Goal: Task Accomplishment & Management: Manage account settings

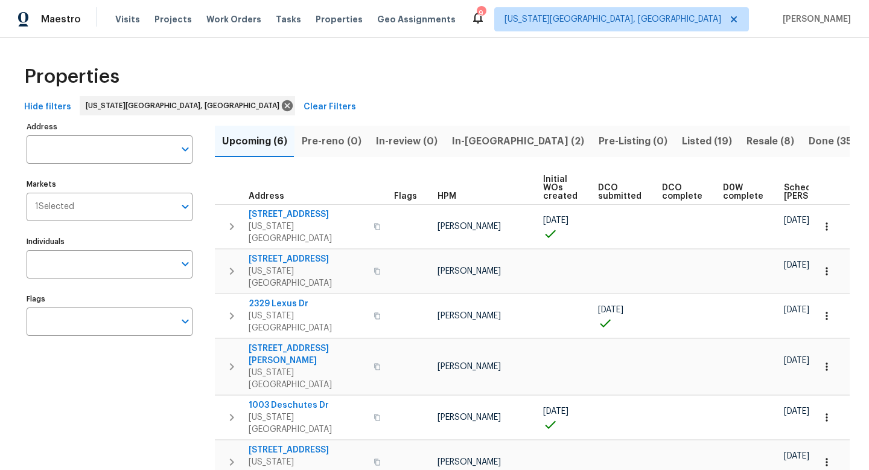
click at [112, 22] on div "Maestro Visits Projects Work Orders Tasks Properties Geo Assignments" at bounding box center [235, 19] width 470 height 24
click at [116, 15] on span "Visits" at bounding box center [127, 19] width 25 height 12
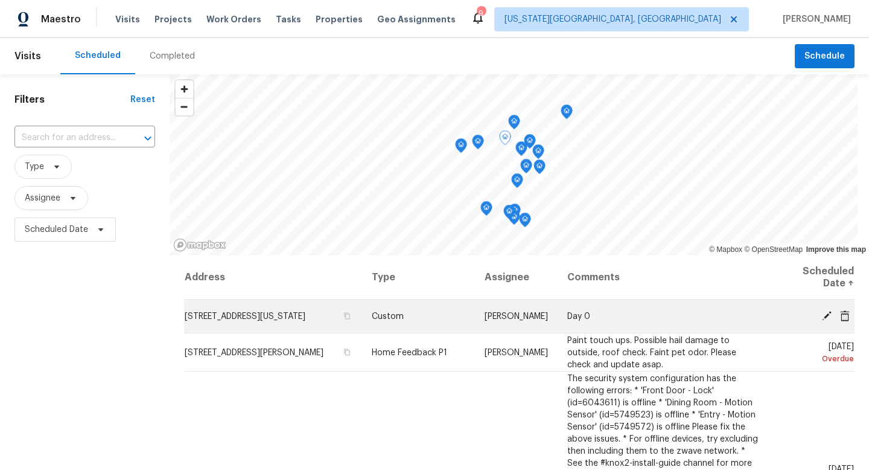
click at [848, 315] on icon at bounding box center [845, 315] width 10 height 11
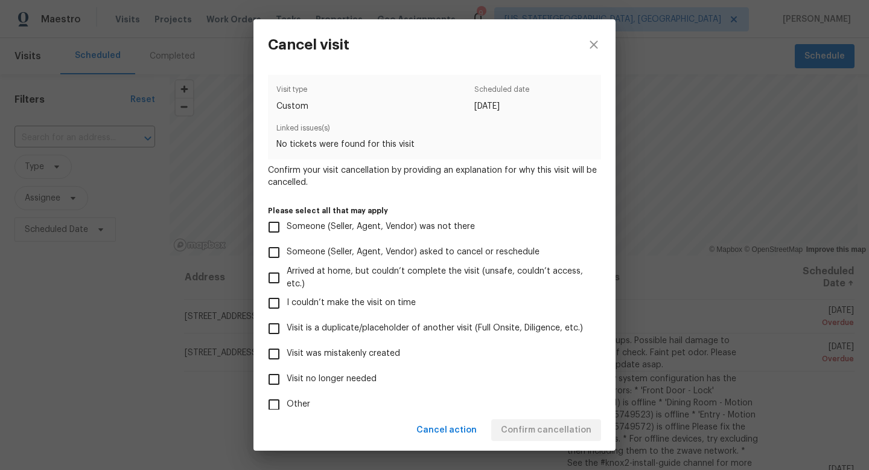
click at [336, 379] on span "Visit no longer needed" at bounding box center [332, 378] width 90 height 13
click at [287, 379] on input "Visit no longer needed" at bounding box center [273, 378] width 25 height 25
checkbox input "true"
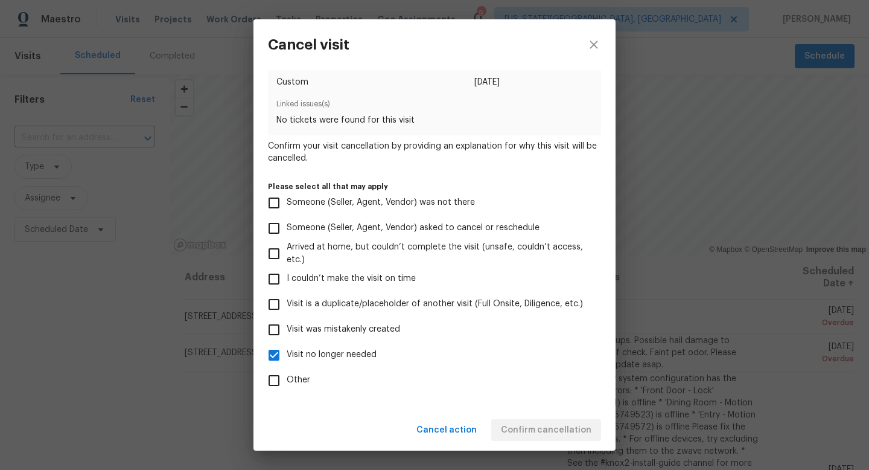
click at [311, 330] on span "Visit was mistakenly created" at bounding box center [343, 329] width 113 height 13
click at [287, 330] on input "Visit was mistakenly created" at bounding box center [273, 329] width 25 height 25
checkbox input "true"
click at [279, 343] on input "Visit no longer needed" at bounding box center [273, 354] width 25 height 25
checkbox input "false"
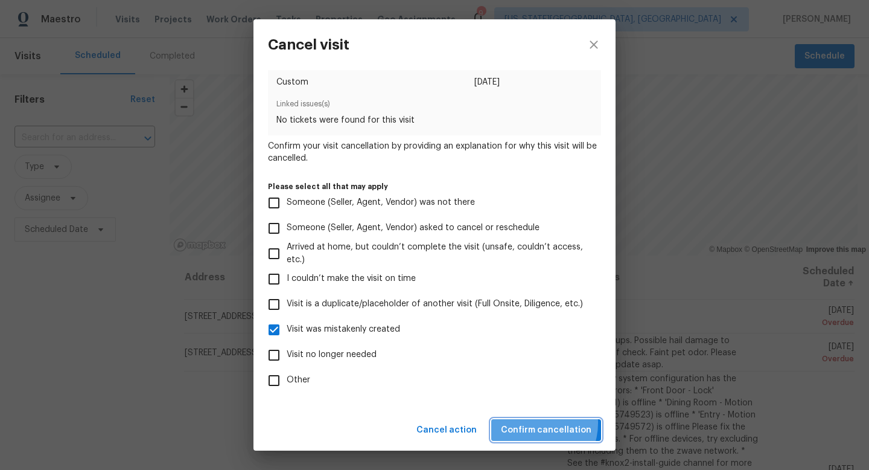
click at [537, 423] on span "Confirm cancellation" at bounding box center [546, 430] width 91 height 15
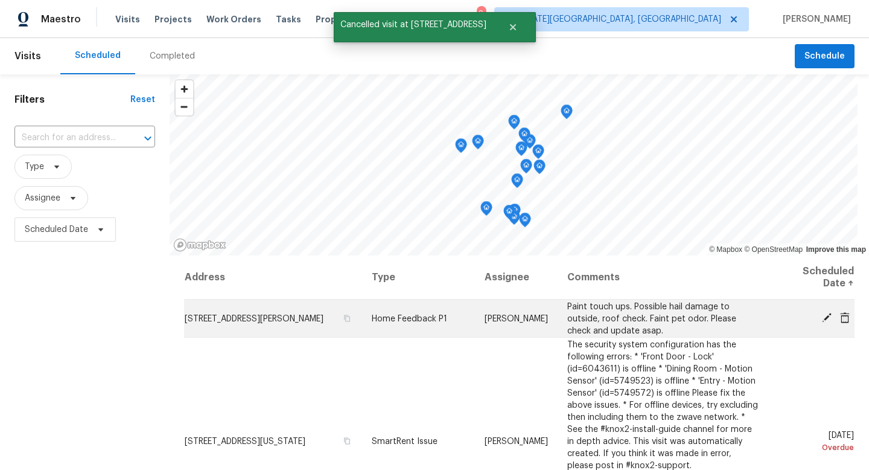
click at [826, 314] on icon at bounding box center [826, 317] width 11 height 11
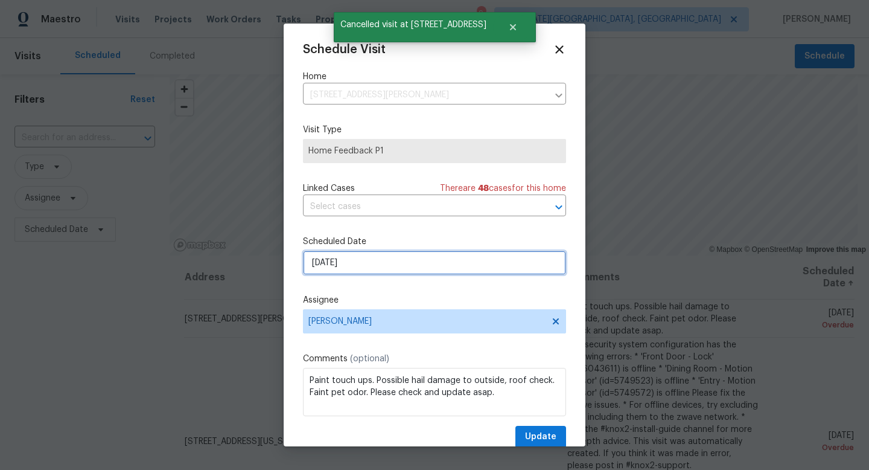
click at [358, 262] on input "[DATE]" at bounding box center [434, 262] width 263 height 24
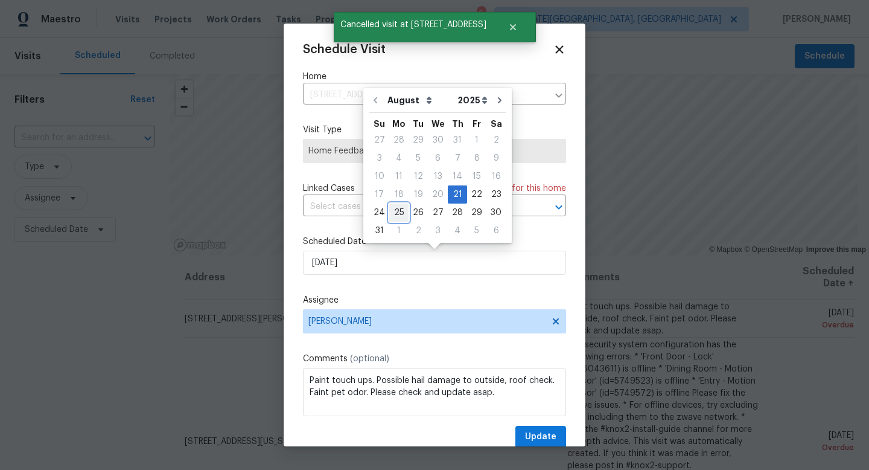
click at [395, 214] on div "25" at bounding box center [398, 212] width 19 height 17
type input "[DATE]"
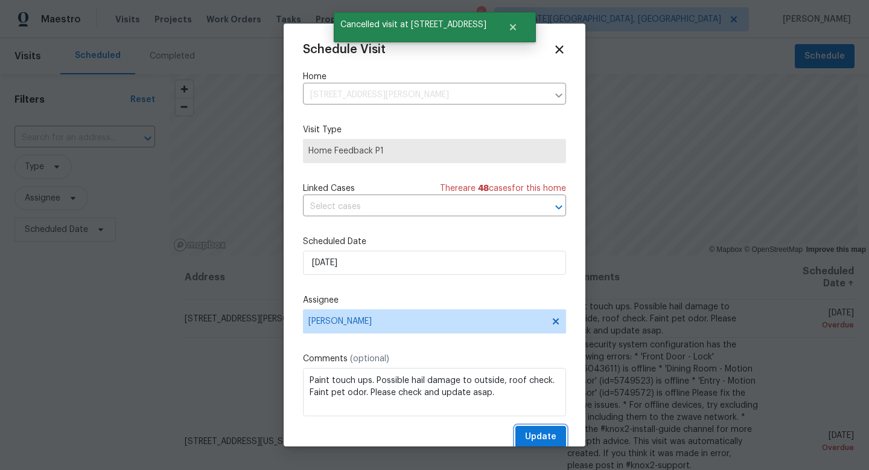
click at [536, 435] on span "Update" at bounding box center [540, 436] width 31 height 15
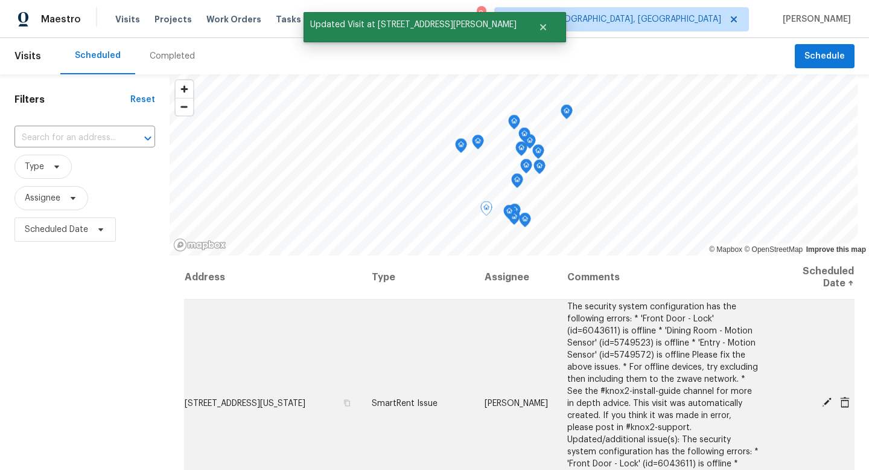
click at [826, 397] on icon at bounding box center [827, 402] width 10 height 10
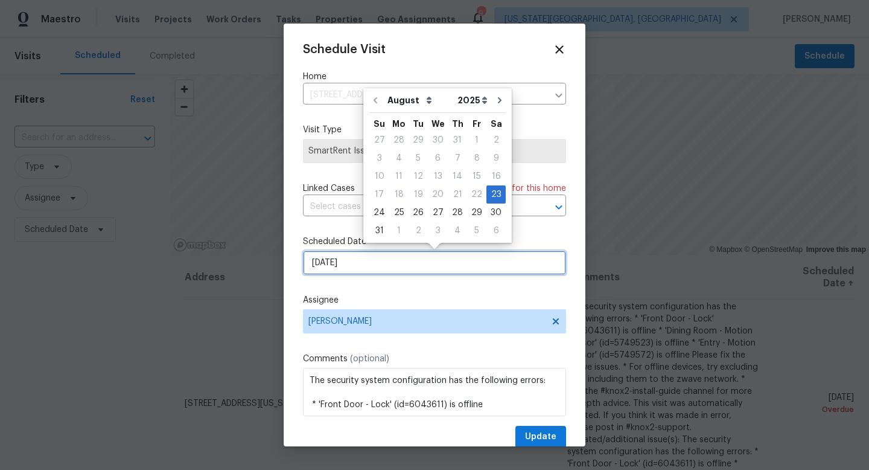
click at [356, 266] on input "[DATE]" at bounding box center [434, 262] width 263 height 24
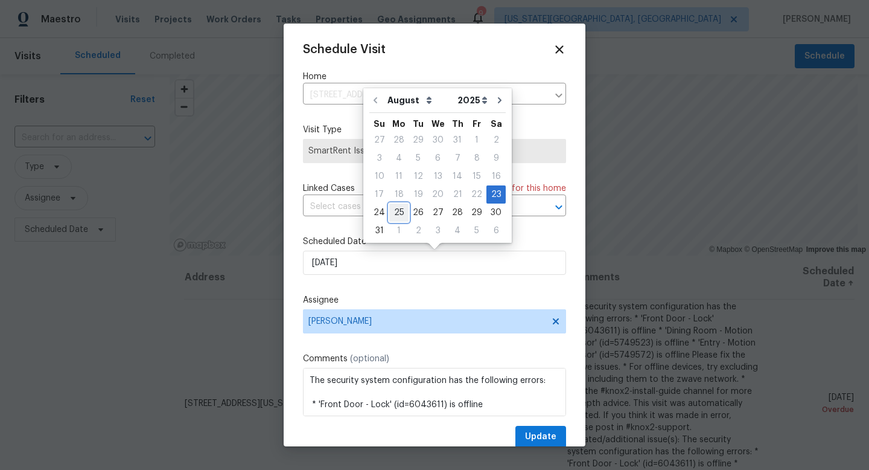
click at [390, 215] on div "25" at bounding box center [398, 212] width 19 height 17
type input "[DATE]"
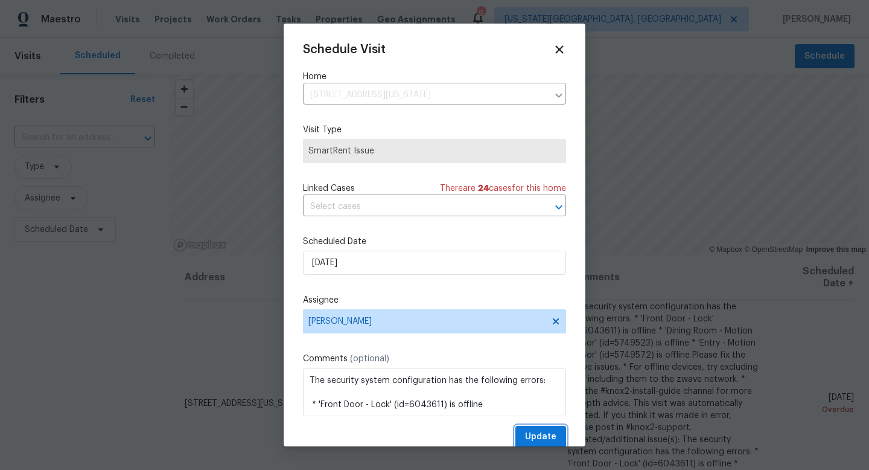
click at [554, 442] on span "Update" at bounding box center [540, 436] width 31 height 15
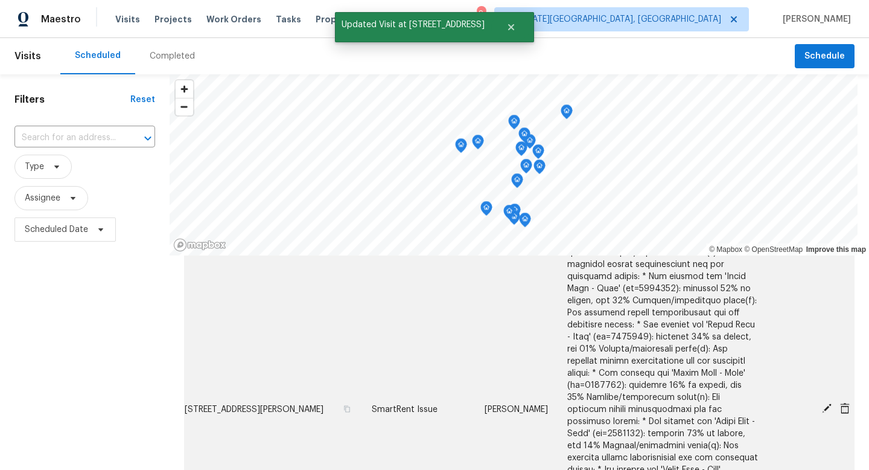
scroll to position [173, 0]
click at [822, 404] on icon at bounding box center [826, 409] width 11 height 11
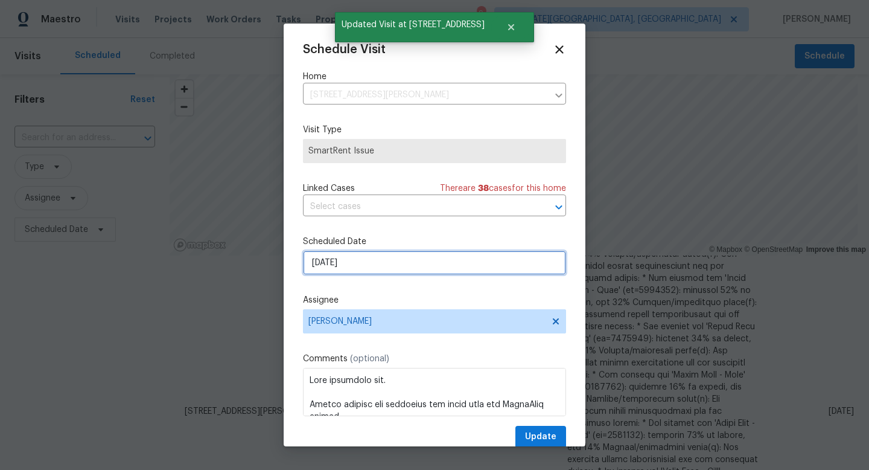
click at [401, 270] on input "[DATE]" at bounding box center [434, 262] width 263 height 24
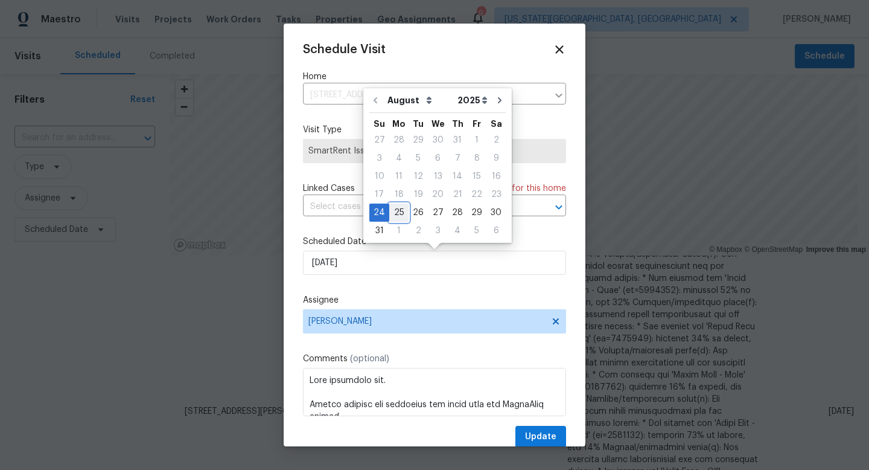
click at [399, 217] on div "25" at bounding box center [398, 212] width 19 height 17
type input "[DATE]"
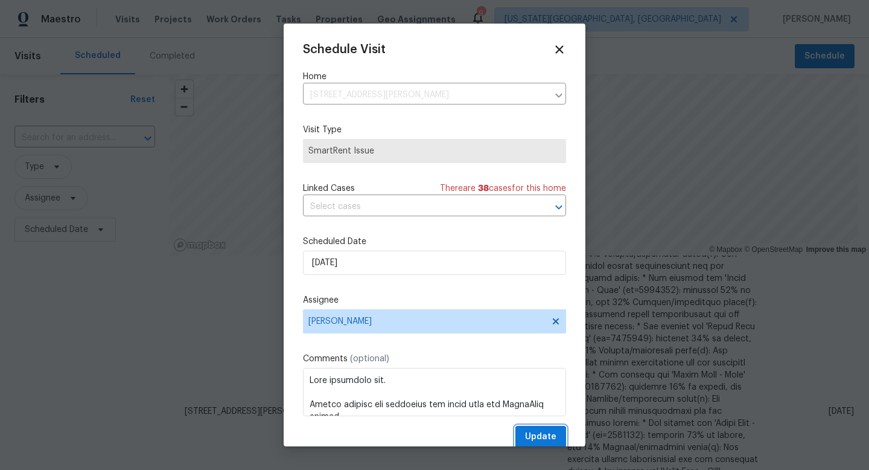
click at [520, 433] on button "Update" at bounding box center [540, 437] width 51 height 22
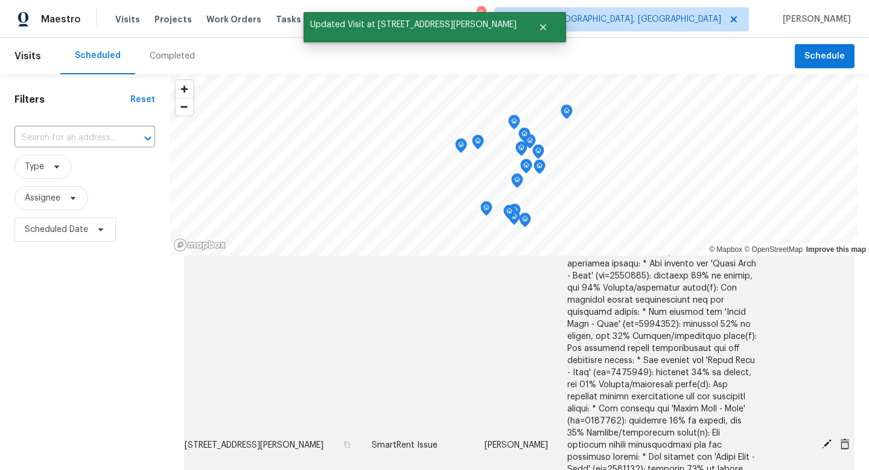
scroll to position [293, 0]
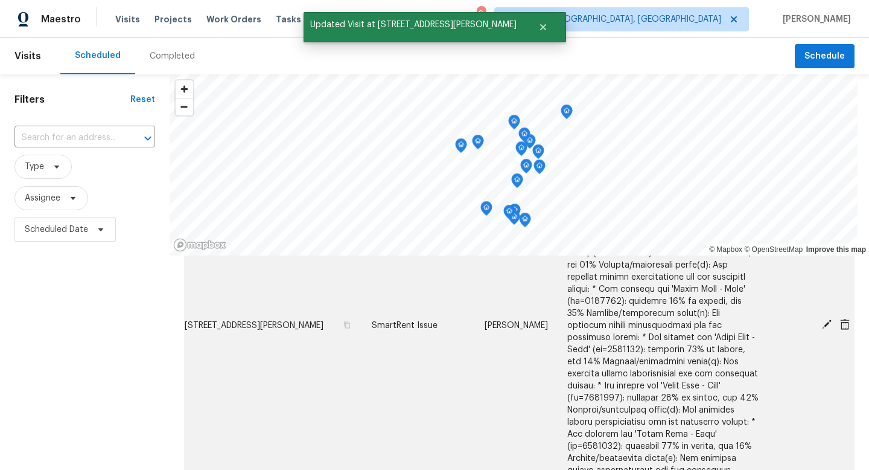
click at [828, 319] on icon at bounding box center [826, 324] width 11 height 11
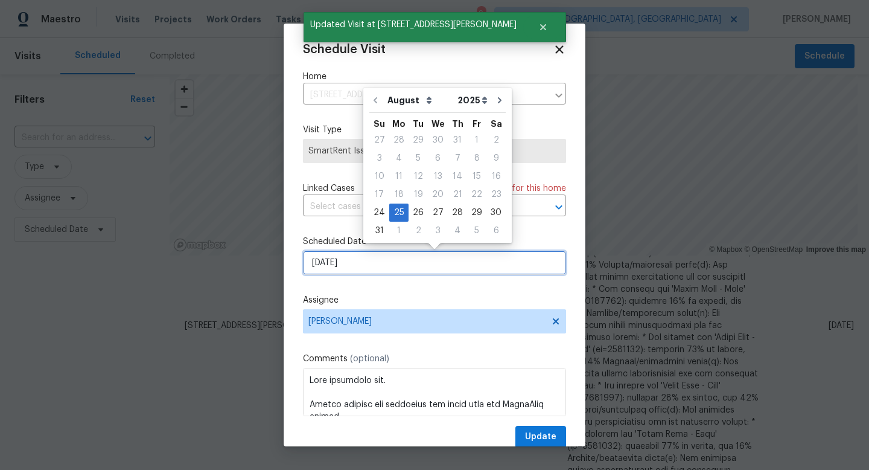
click at [353, 256] on input "[DATE]" at bounding box center [434, 262] width 263 height 24
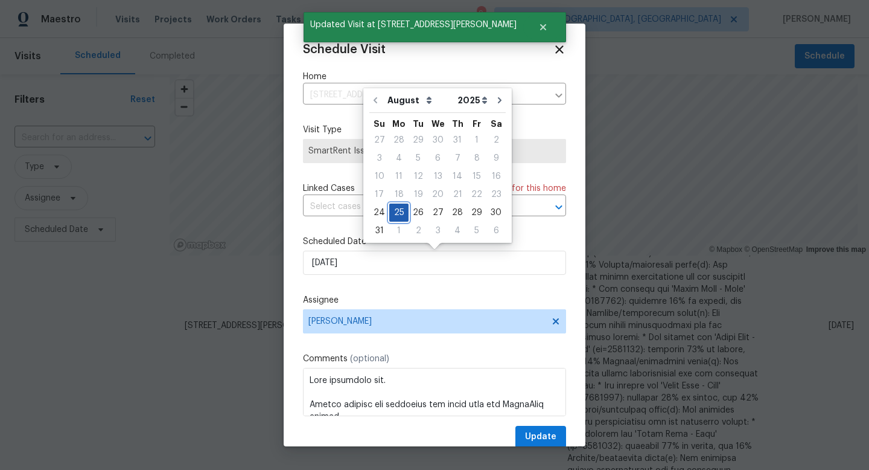
click at [401, 213] on div "25" at bounding box center [398, 212] width 19 height 17
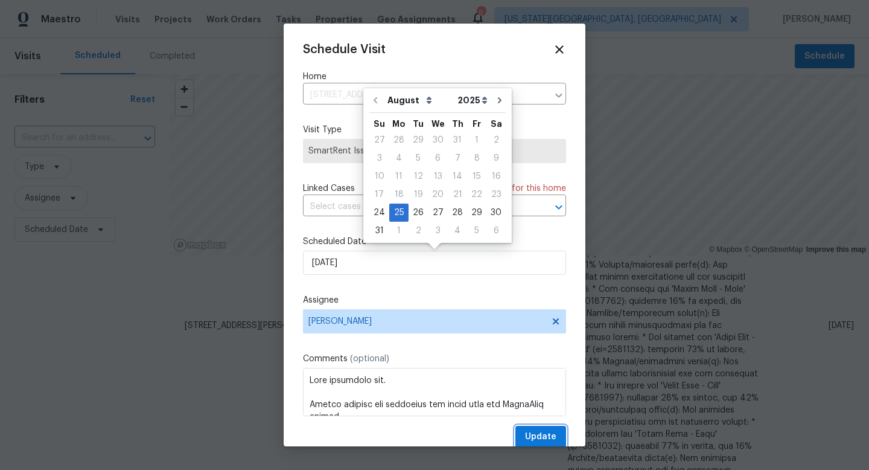
click at [554, 441] on span "Update" at bounding box center [540, 436] width 31 height 15
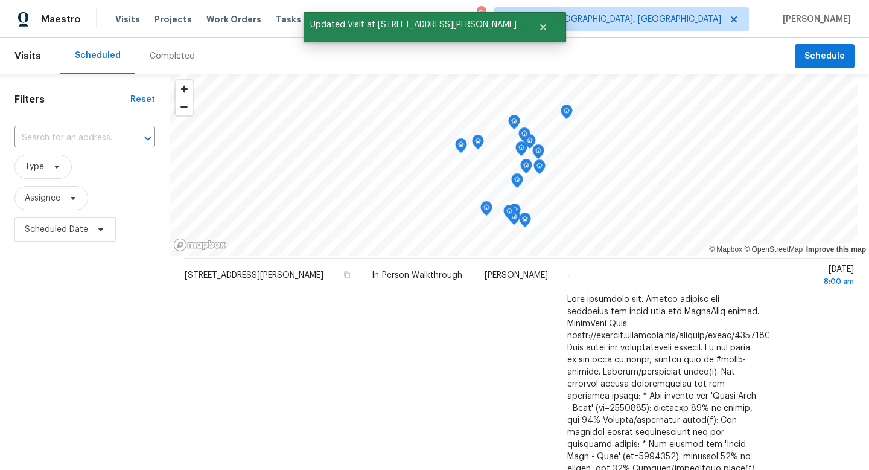
scroll to position [0, 0]
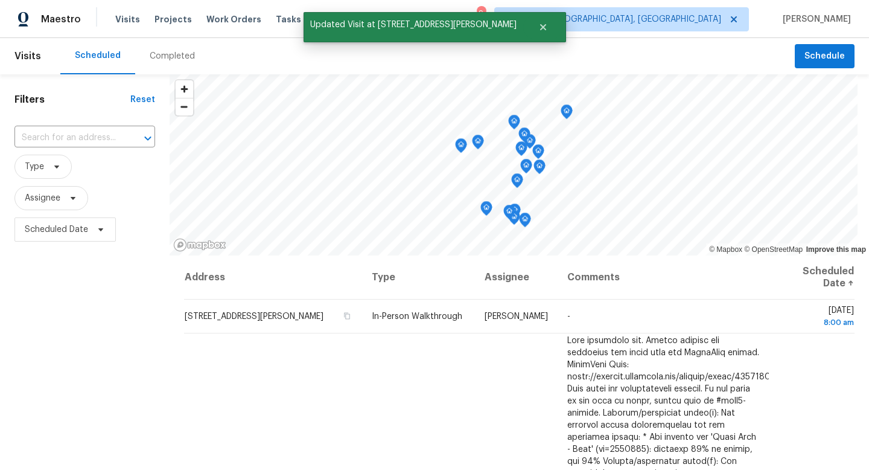
click at [95, 380] on div "Filters Reset ​ Type Assignee Scheduled Date" at bounding box center [85, 352] width 170 height 557
